Goal: Task Accomplishment & Management: Manage account settings

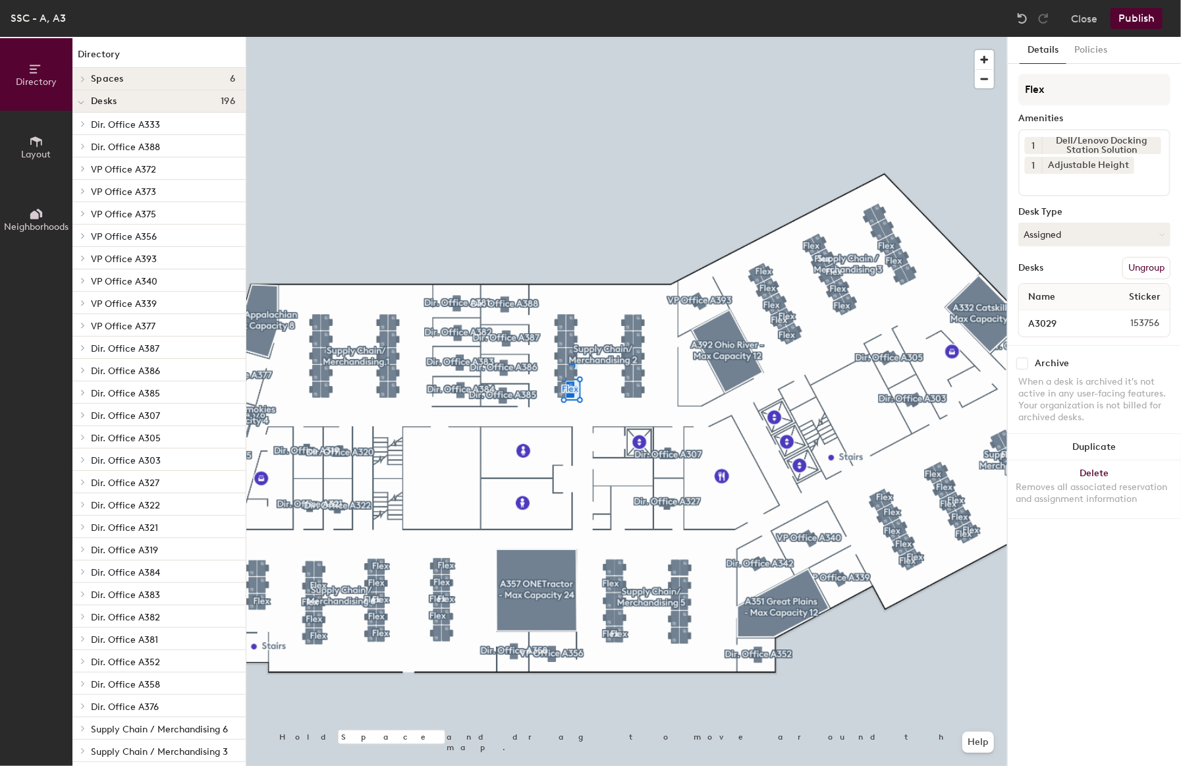
click at [1155, 262] on button "Ungroup" at bounding box center [1146, 268] width 48 height 22
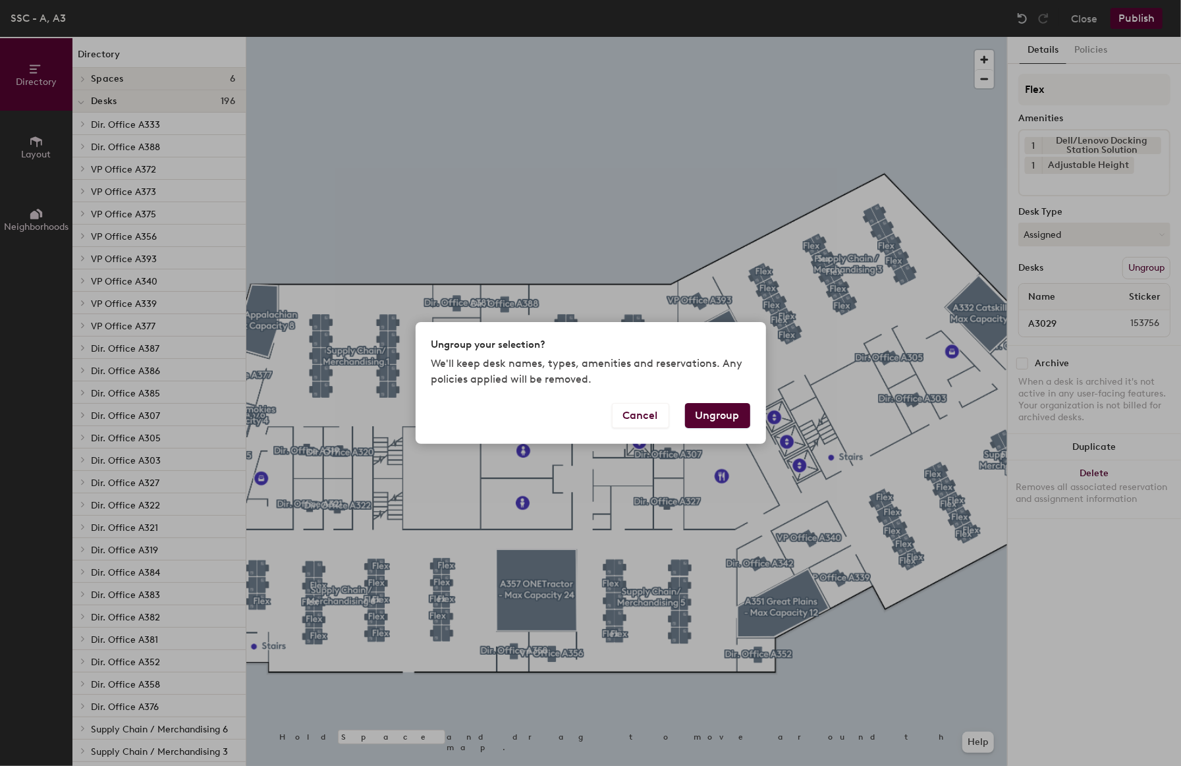
click at [725, 416] on button "Ungroup" at bounding box center [717, 415] width 65 height 25
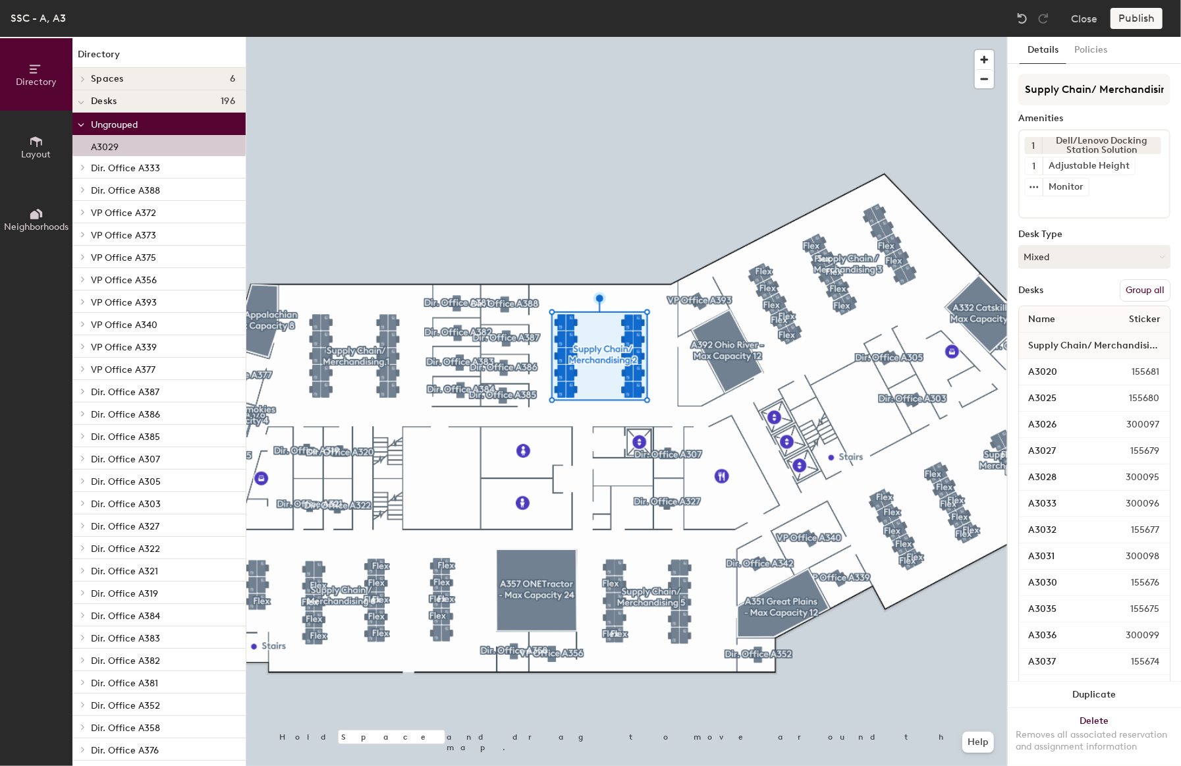
click at [1120, 292] on button "Group all" at bounding box center [1145, 290] width 51 height 22
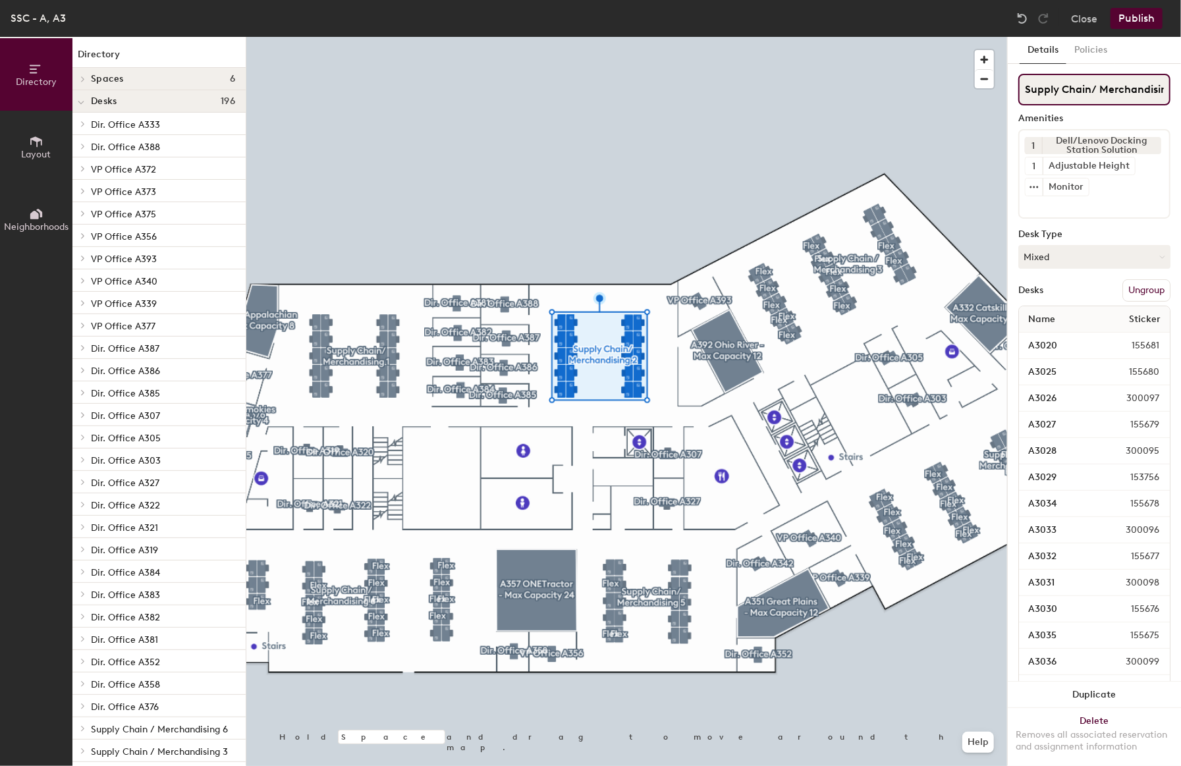
scroll to position [0, 27]
click at [1148, 27] on button "Publish" at bounding box center [1137, 18] width 52 height 21
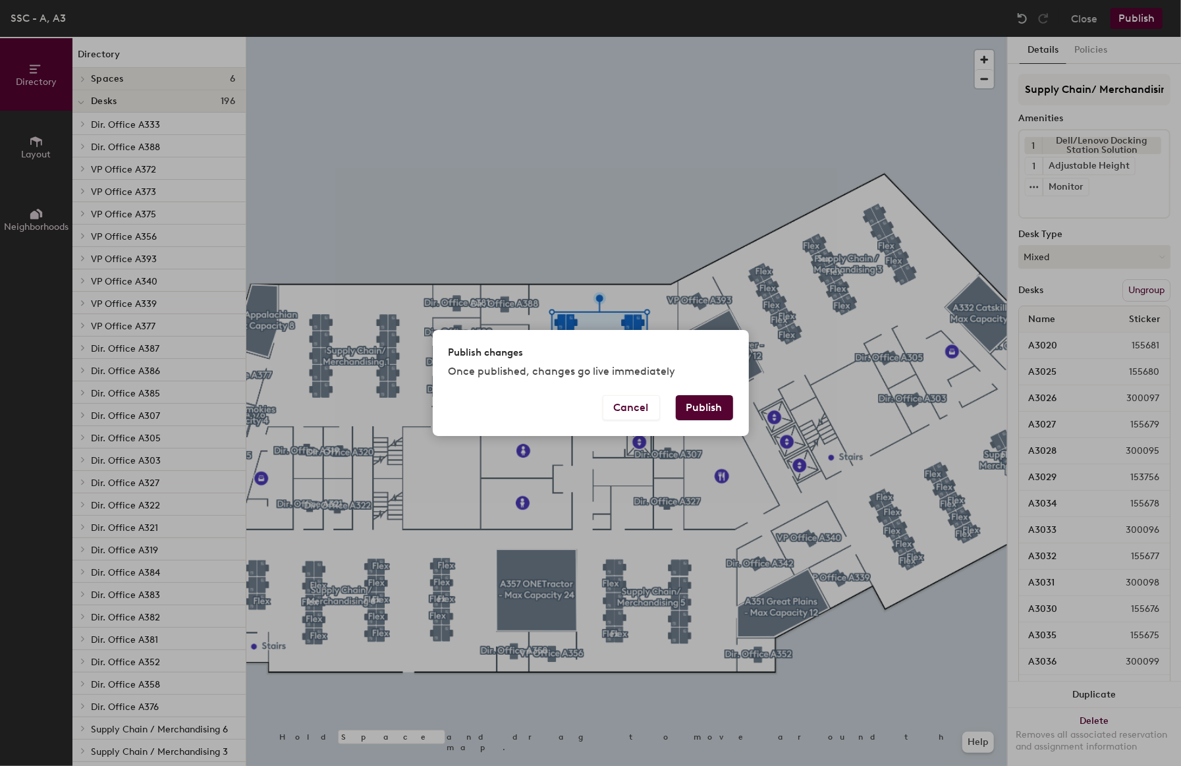
click at [700, 399] on button "Publish" at bounding box center [704, 407] width 57 height 25
